Goal: Transaction & Acquisition: Purchase product/service

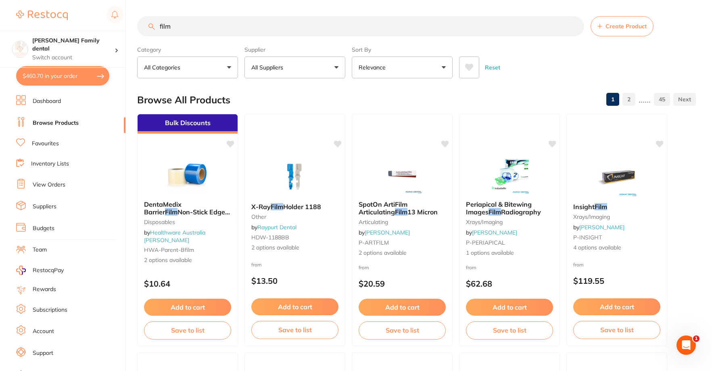
drag, startPoint x: 270, startPoint y: 25, endPoint x: 0, endPoint y: 25, distance: 270.4
click at [0, 25] on div "$460.70 [PERSON_NAME] Family dental Switch account [PERSON_NAME] Family dental …" at bounding box center [356, 185] width 712 height 371
type input "phosphor plate"
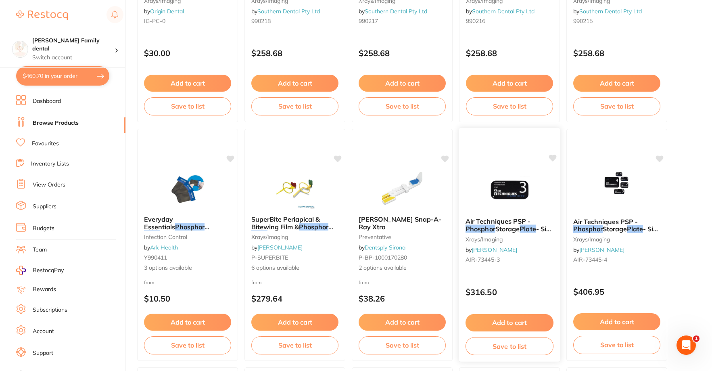
scroll to position [726, 0]
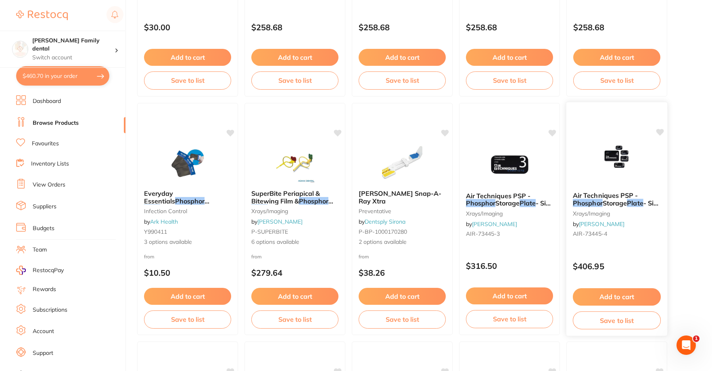
click at [635, 172] on img at bounding box center [616, 164] width 53 height 41
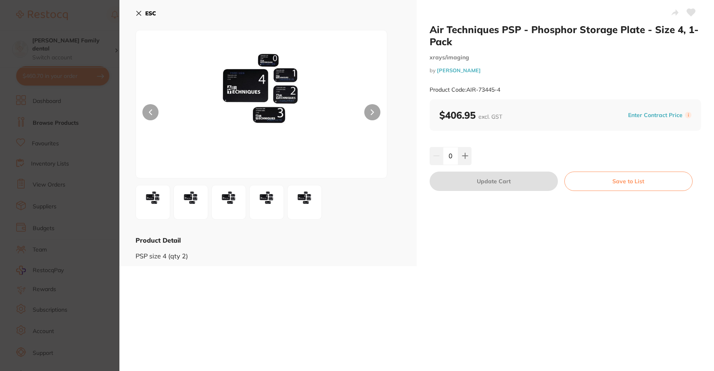
click at [138, 13] on icon at bounding box center [139, 13] width 4 height 4
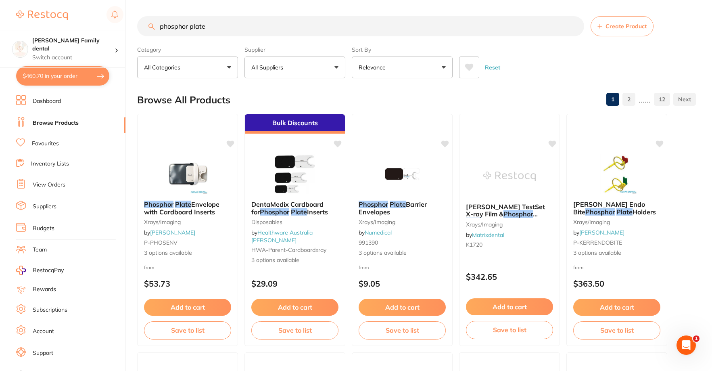
click at [298, 66] on button "All Suppliers" at bounding box center [295, 68] width 101 height 22
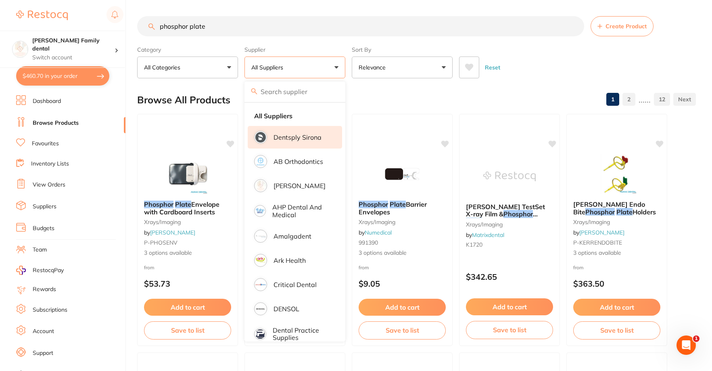
click at [287, 140] on p "Dentsply Sirona" at bounding box center [298, 137] width 48 height 7
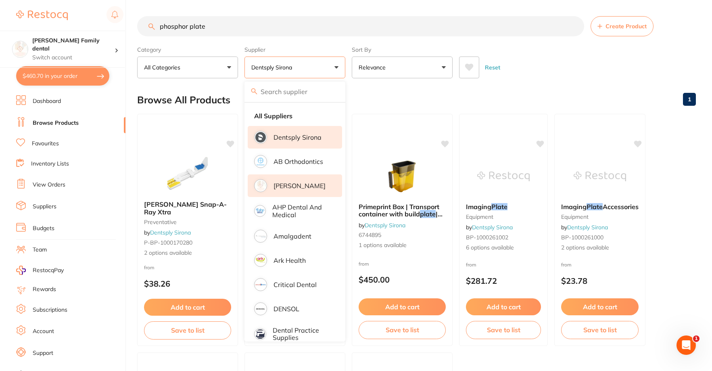
click at [287, 185] on p "[PERSON_NAME]" at bounding box center [300, 185] width 52 height 7
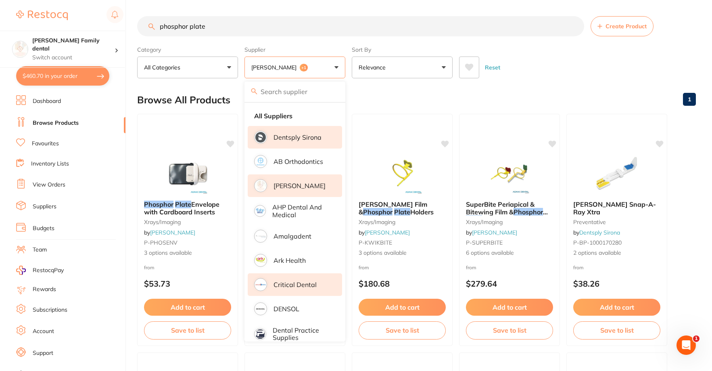
click at [294, 281] on p "Critical Dental" at bounding box center [295, 284] width 43 height 7
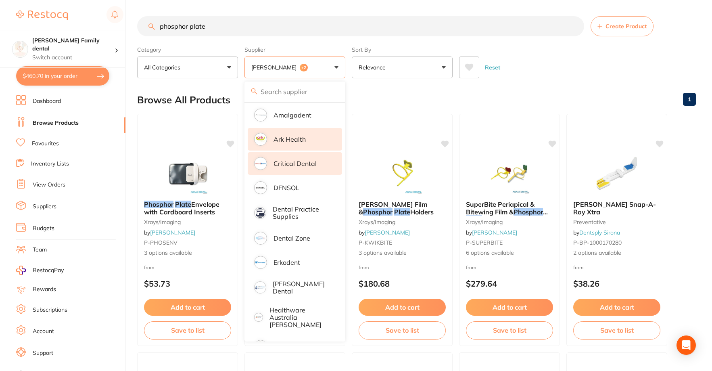
click at [280, 141] on p "Ark Health" at bounding box center [290, 139] width 32 height 7
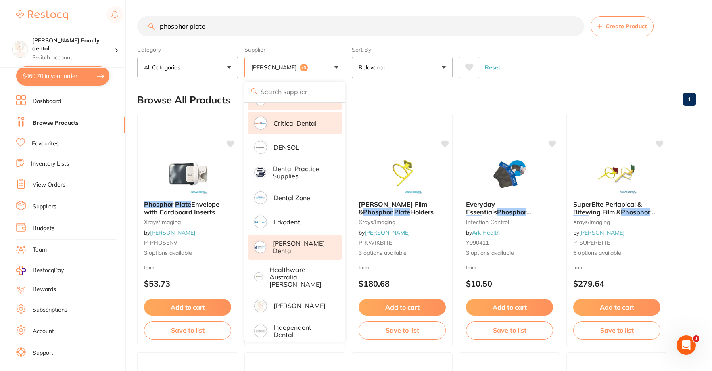
click at [306, 240] on li "[PERSON_NAME] Dental" at bounding box center [295, 247] width 94 height 25
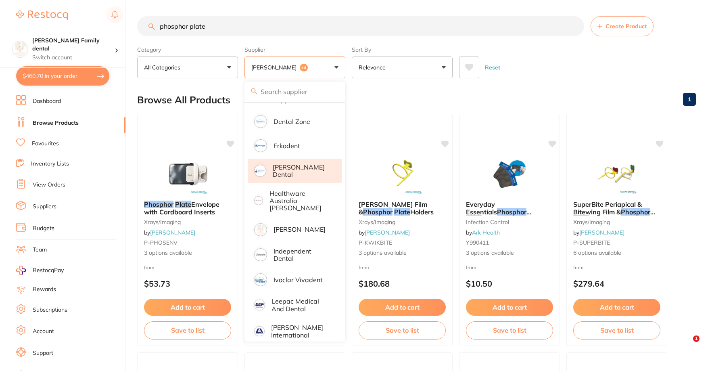
scroll to position [242, 0]
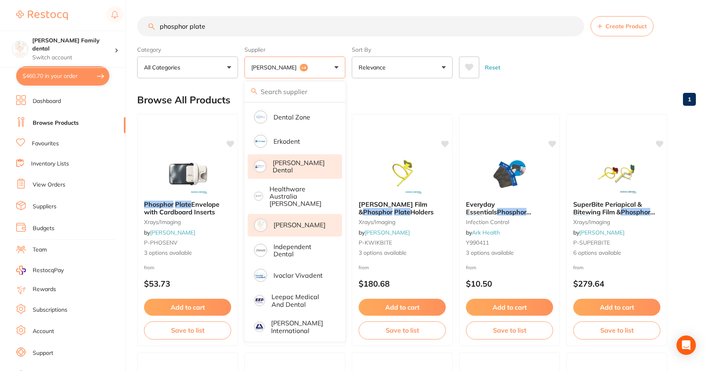
click at [295, 221] on p "[PERSON_NAME]" at bounding box center [300, 224] width 52 height 7
click at [296, 243] on p "Independent Dental" at bounding box center [302, 250] width 57 height 15
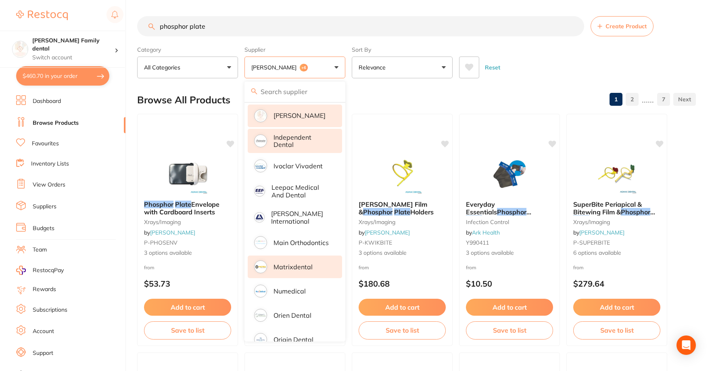
scroll to position [363, 0]
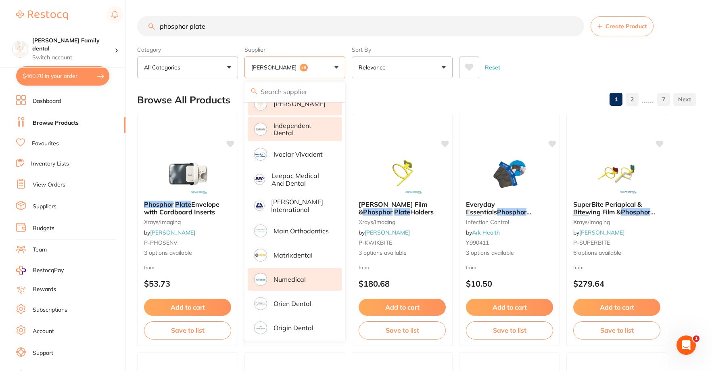
click at [299, 268] on li "Numedical" at bounding box center [295, 279] width 94 height 23
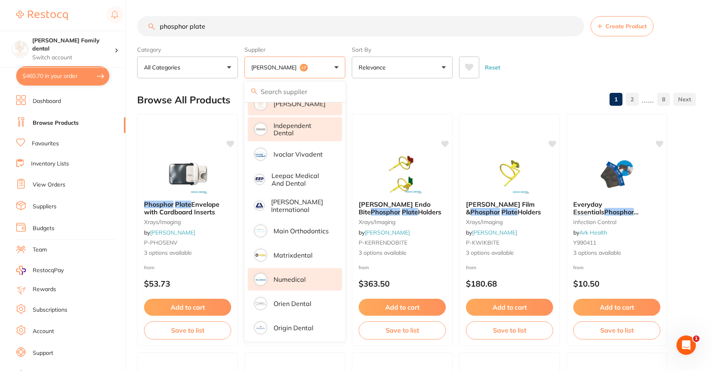
scroll to position [0, 0]
